Goal: Communication & Community: Answer question/provide support

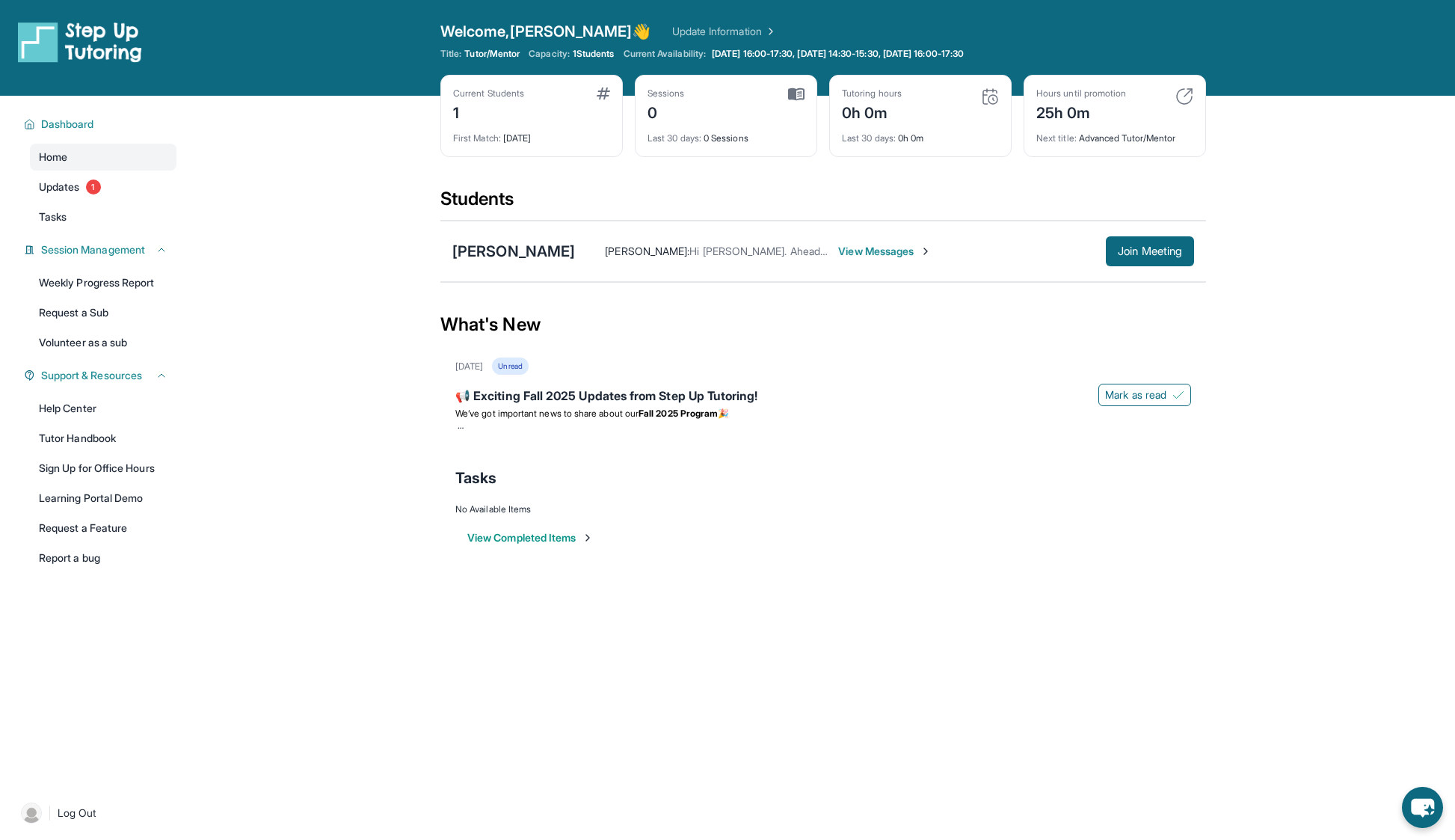
click at [877, 248] on span "View Messages" at bounding box center [885, 251] width 93 height 15
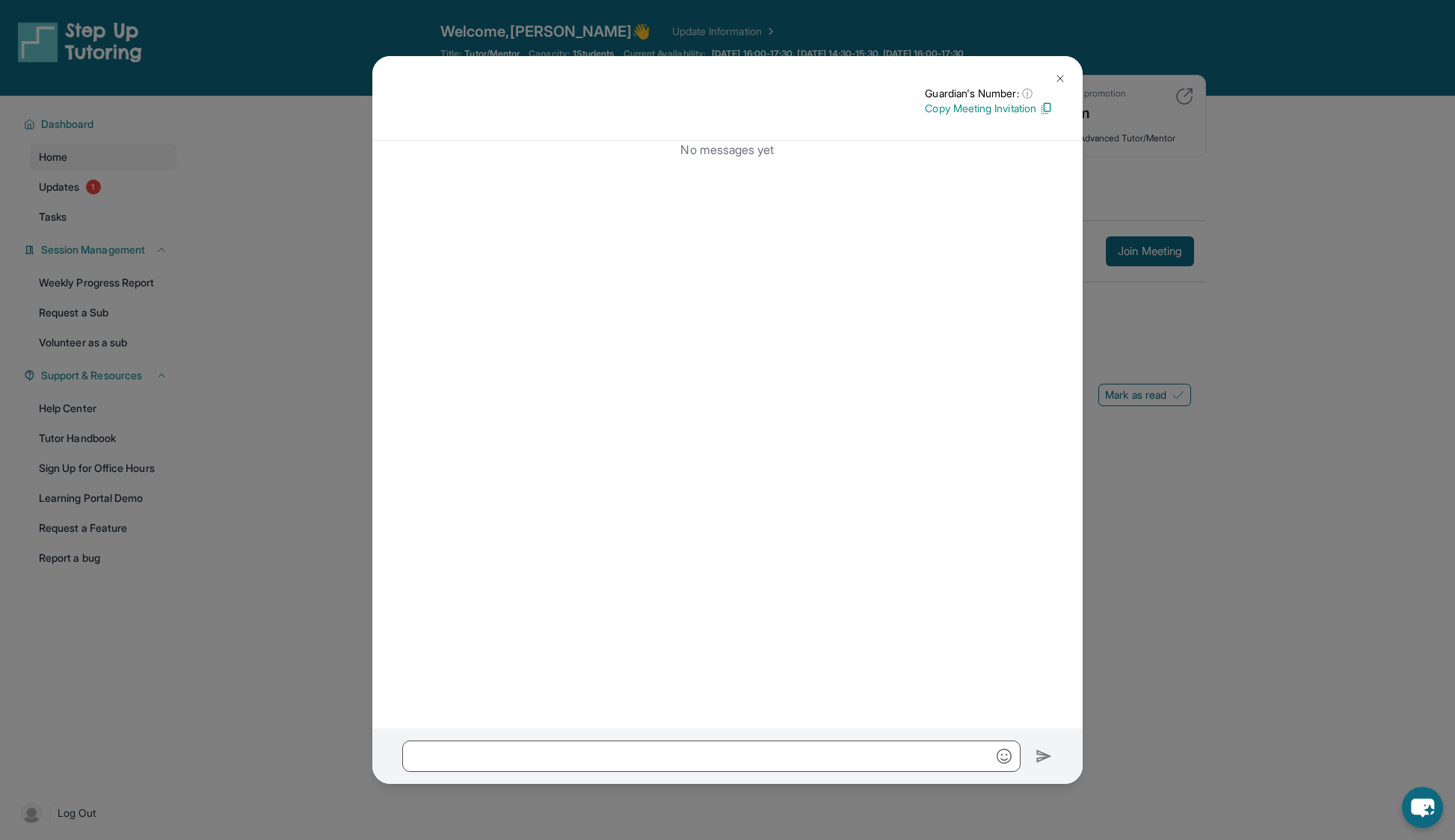
click at [1060, 76] on img at bounding box center [1060, 78] width 12 height 12
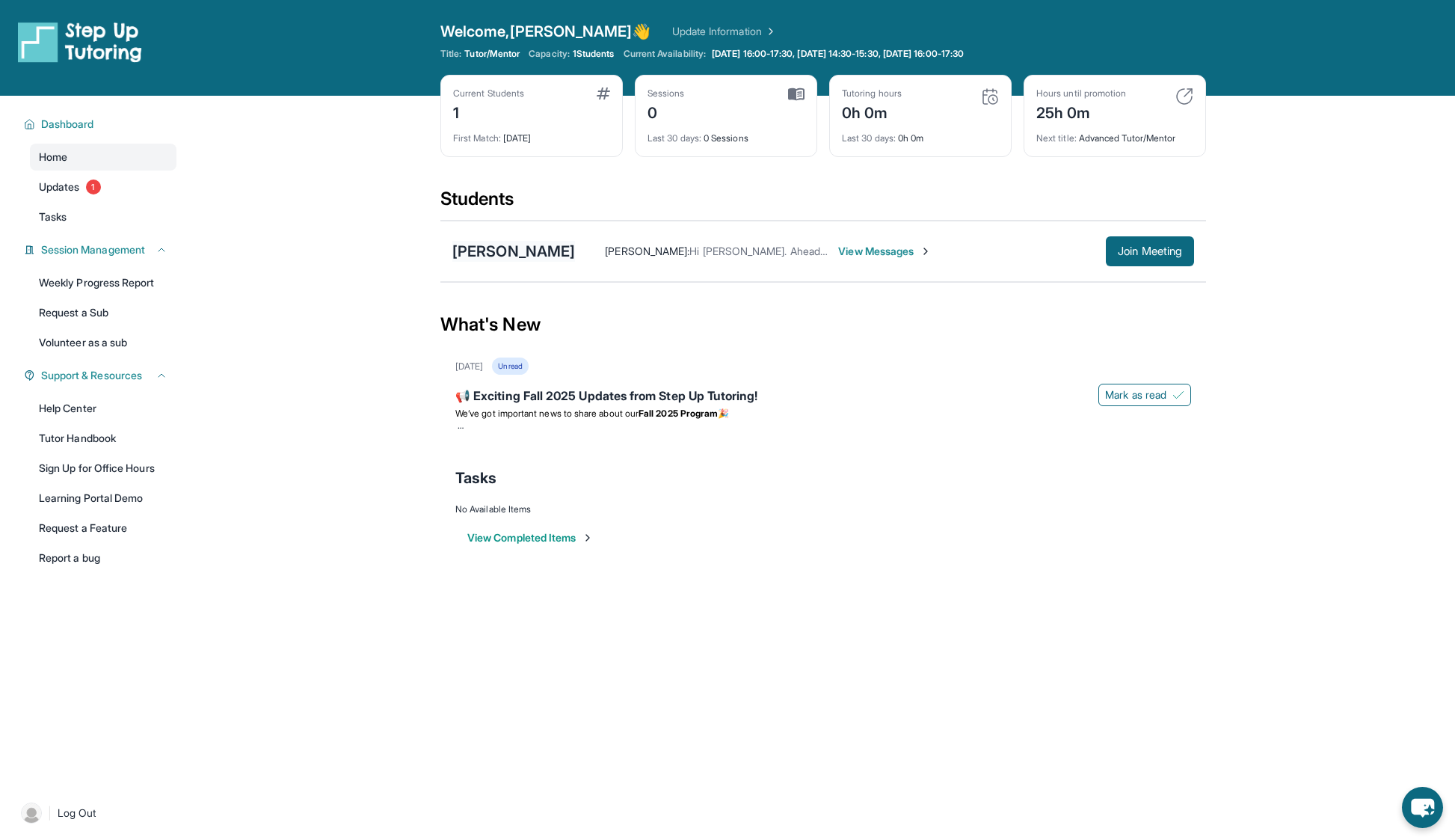
click at [525, 254] on div "[PERSON_NAME]" at bounding box center [514, 251] width 123 height 21
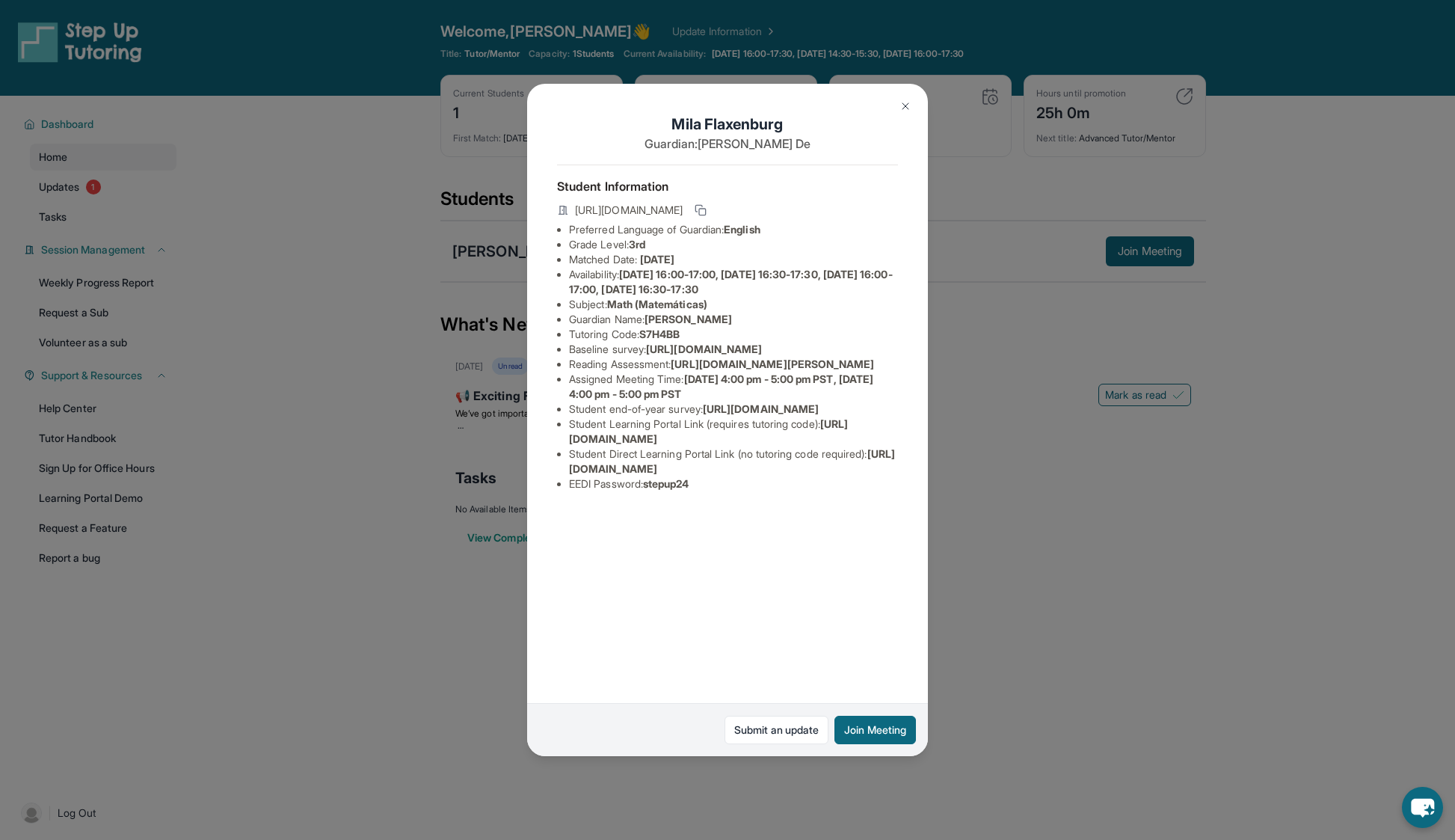
click at [902, 106] on img at bounding box center [905, 106] width 12 height 12
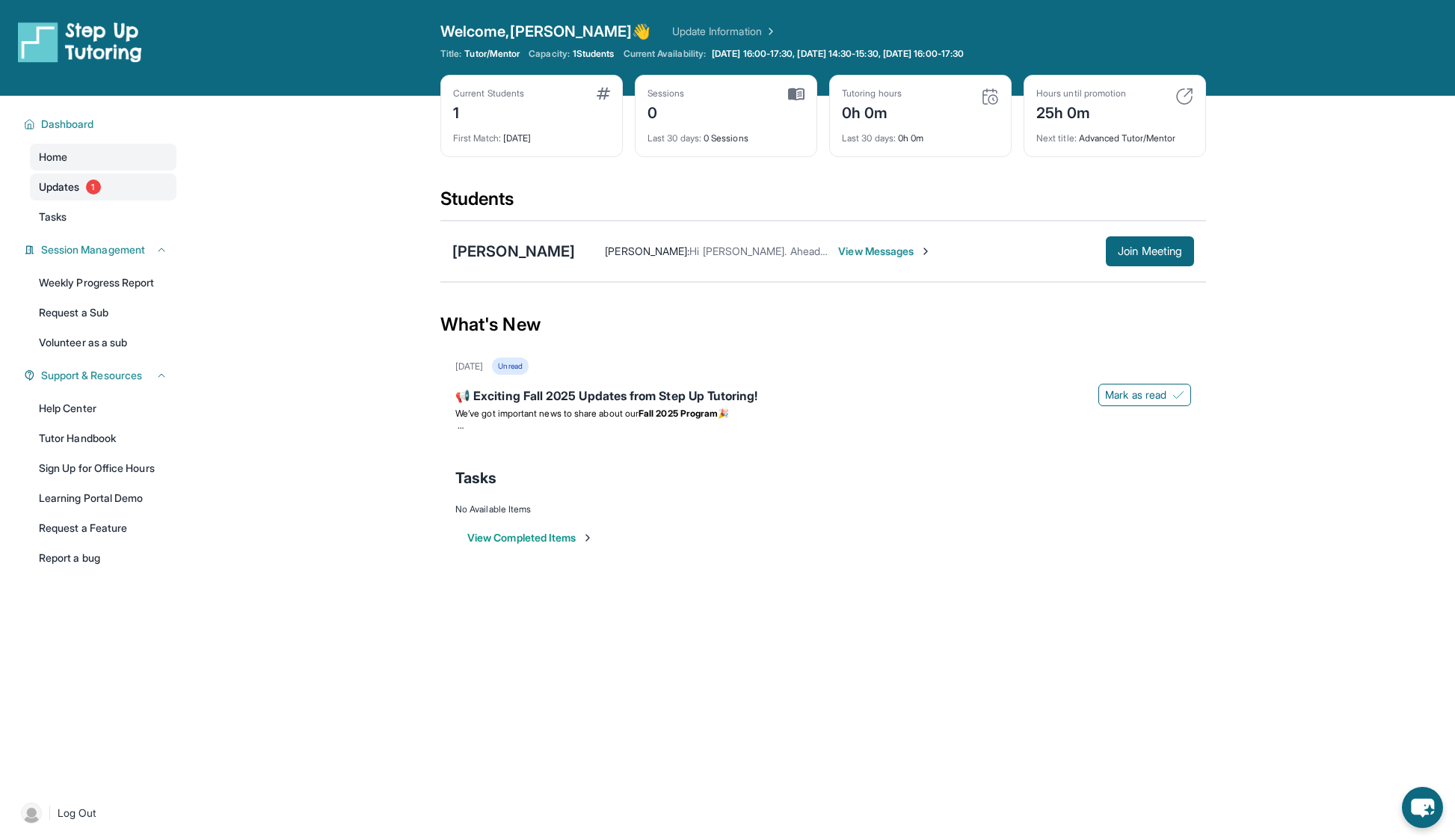
click at [64, 195] on link "Updates 1" at bounding box center [103, 187] width 147 height 27
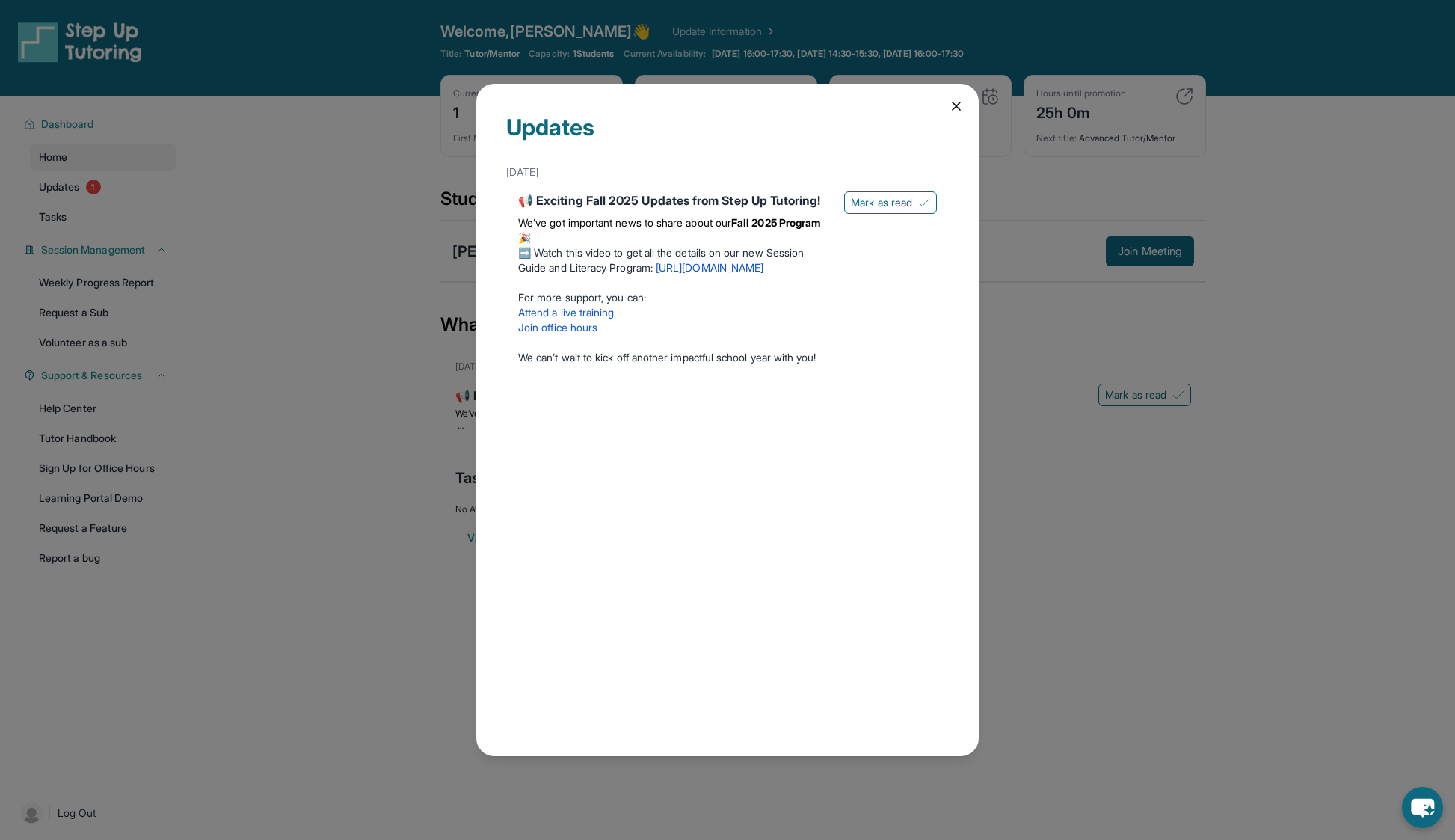
click at [959, 105] on icon at bounding box center [956, 106] width 15 height 15
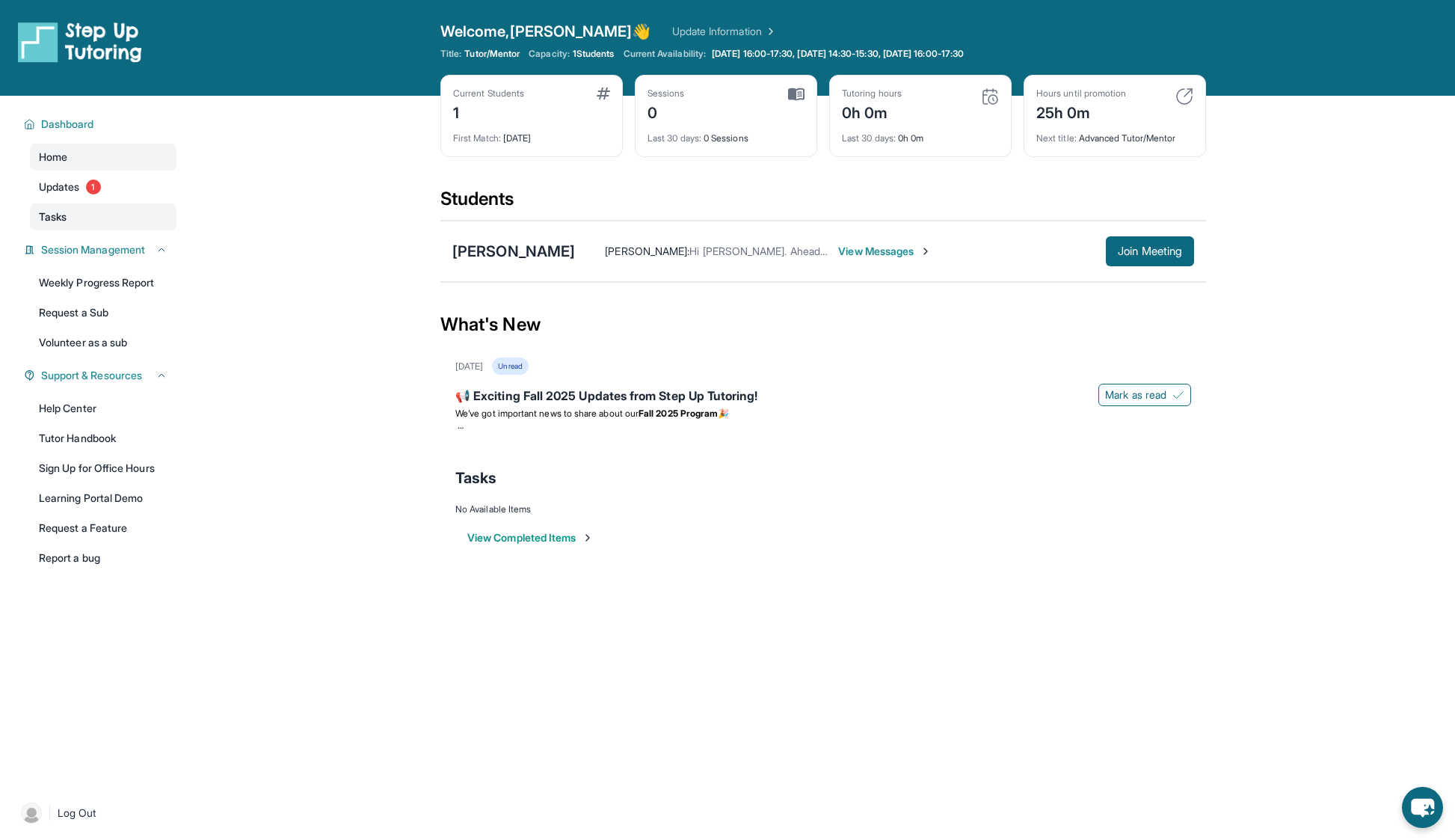
click at [101, 220] on link "Tasks" at bounding box center [103, 217] width 147 height 27
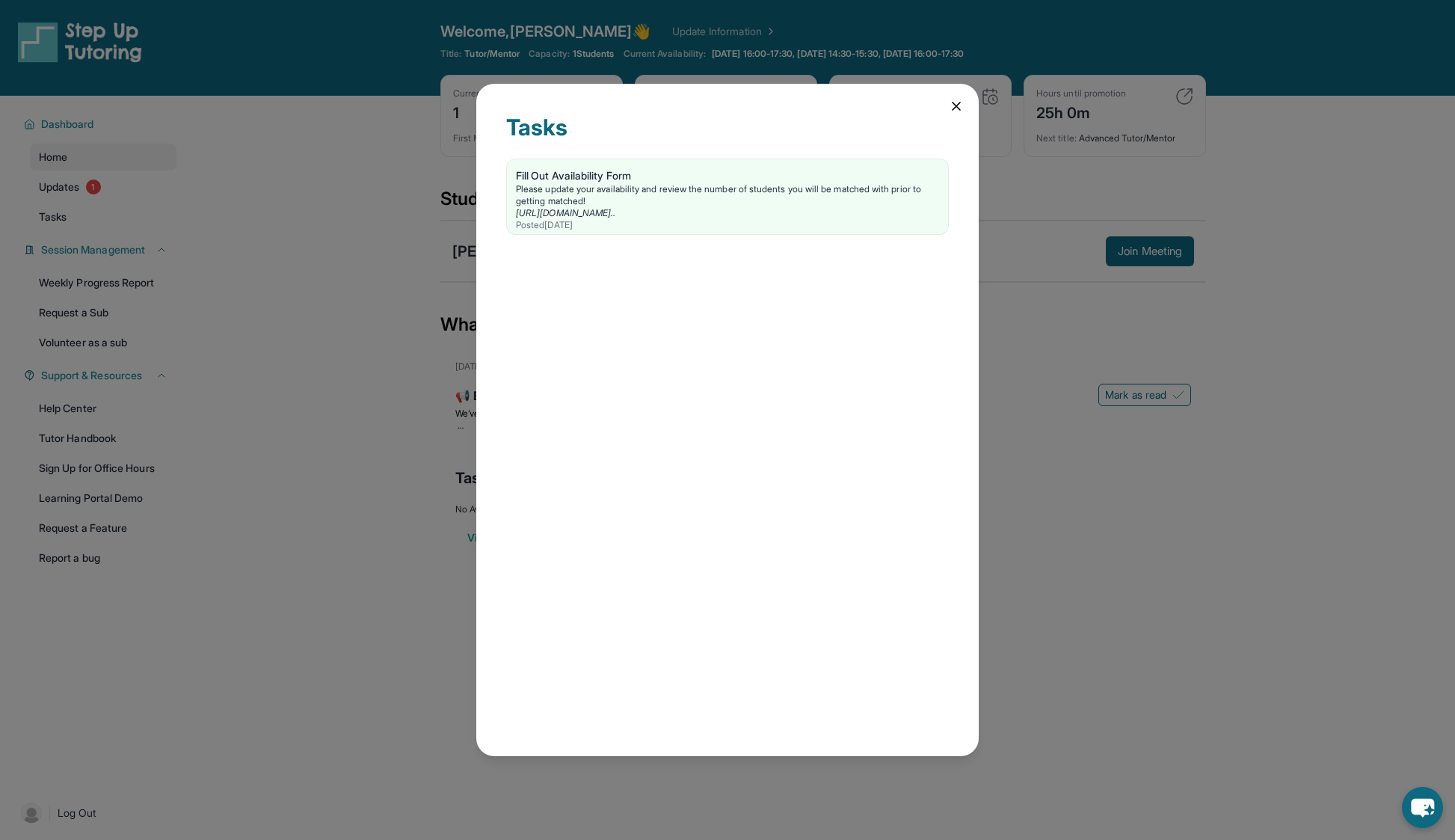
click at [954, 99] on icon at bounding box center [956, 106] width 15 height 15
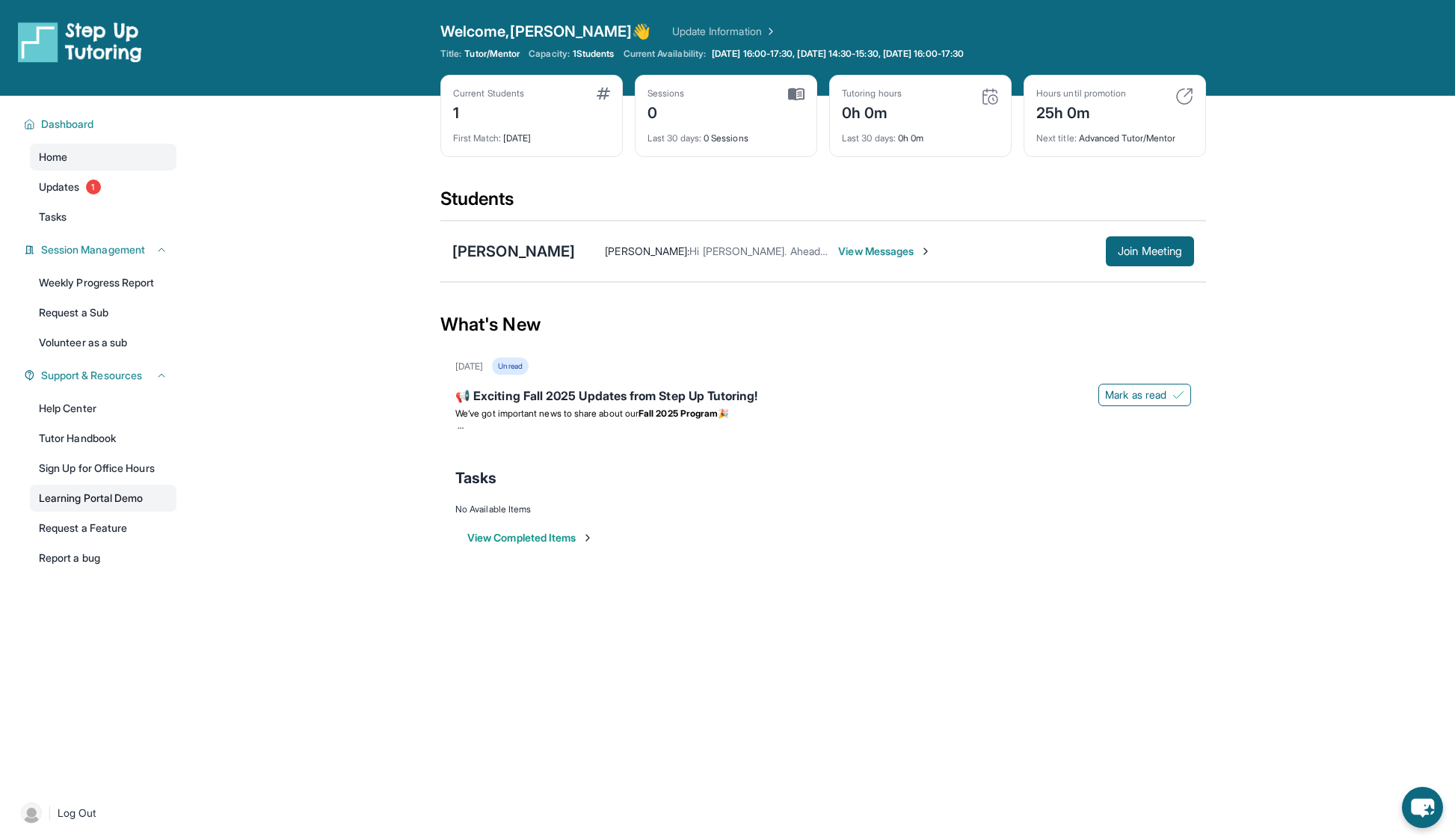
click at [113, 493] on link "Learning Portal Demo" at bounding box center [103, 498] width 147 height 27
click at [536, 252] on div "[PERSON_NAME]" at bounding box center [514, 251] width 123 height 21
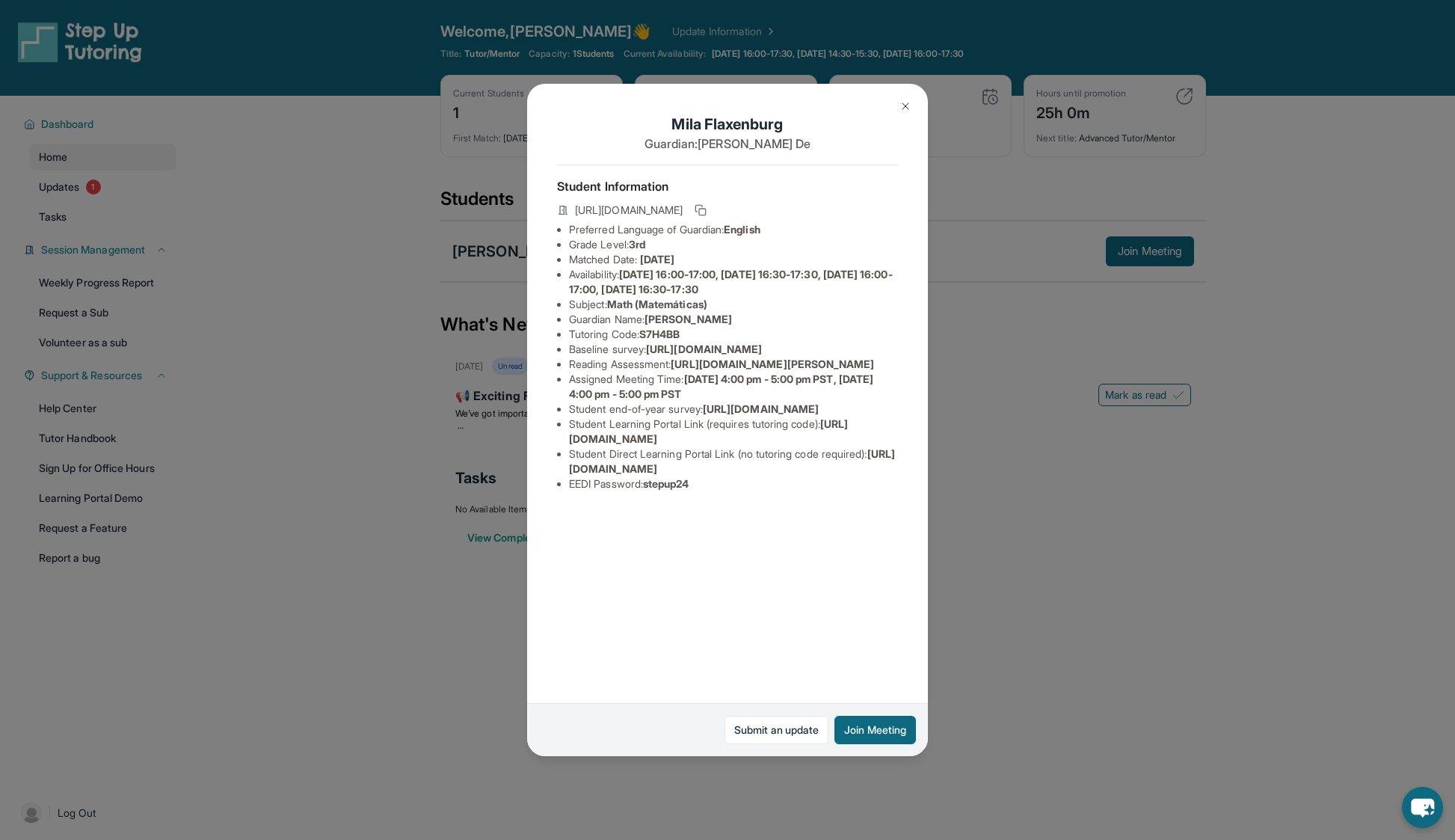
drag, startPoint x: 568, startPoint y: 365, endPoint x: 789, endPoint y: 423, distance: 228.5
click at [789, 423] on ul "Preferred Language of Guardian: English Grade Level: 3rd Matched Date: 9/2/2025…" at bounding box center [728, 356] width 341 height 269
click at [983, 257] on div "Mila Flaxenburg Guardian: Marita De Student Information https://student-portal.…" at bounding box center [728, 420] width 1455 height 840
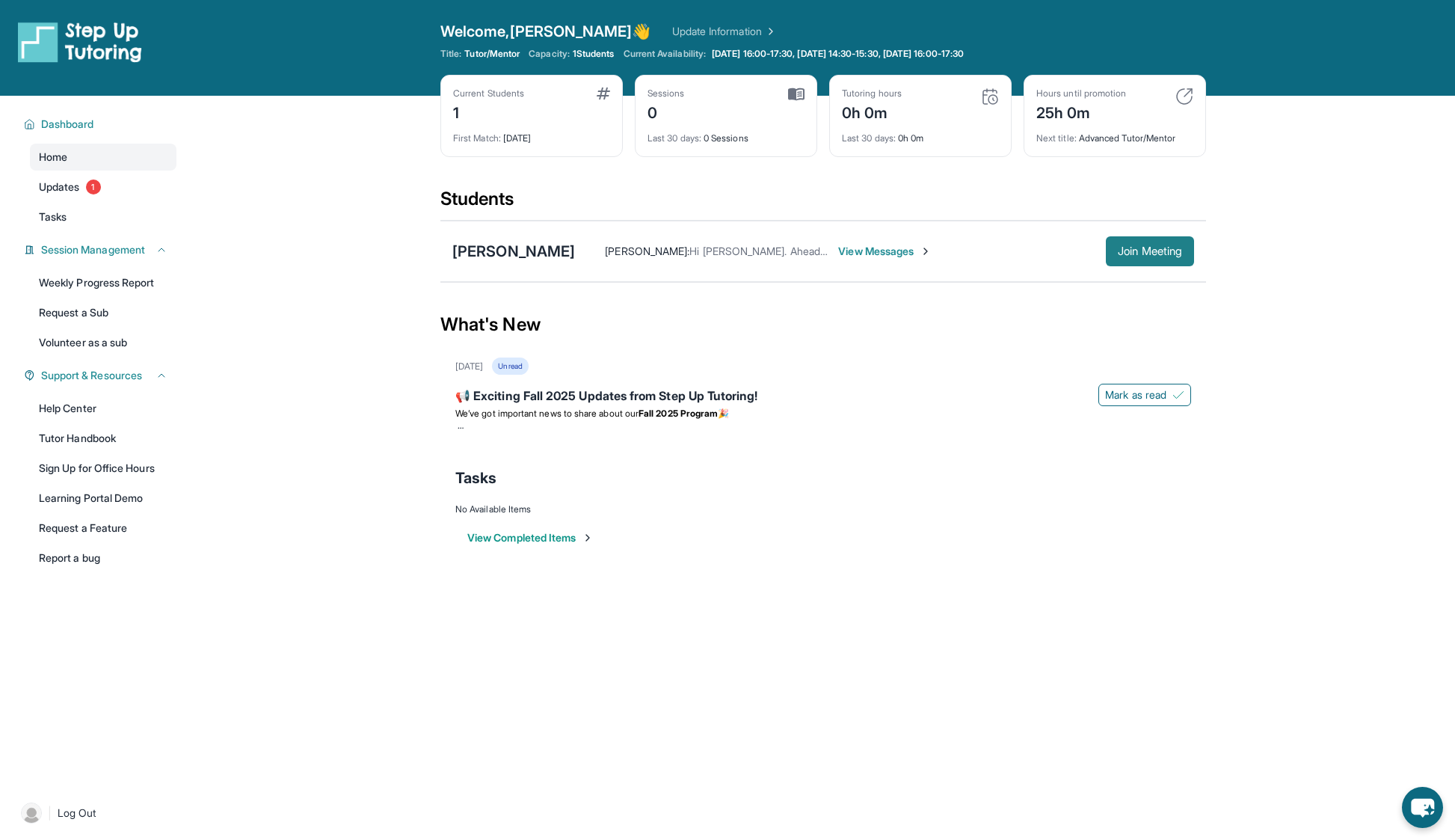
click at [1138, 256] on span "Join Meeting" at bounding box center [1150, 251] width 64 height 9
